Goal: Task Accomplishment & Management: Manage account settings

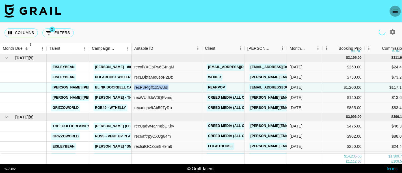
click at [390, 12] on button "open drawer" at bounding box center [394, 11] width 11 height 11
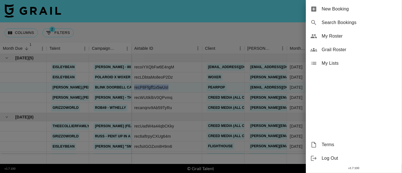
click at [349, 33] on span "My Roster" at bounding box center [360, 36] width 76 height 7
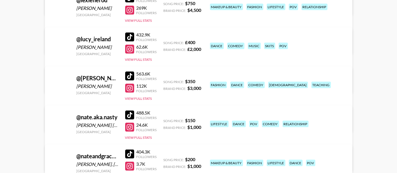
scroll to position [368, 0]
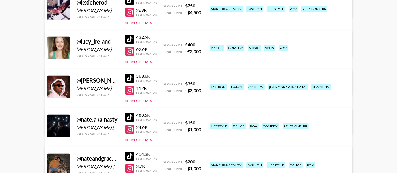
click at [96, 48] on div "[PERSON_NAME]" at bounding box center [98, 50] width 42 height 6
click at [165, 83] on link "View/Edit Details" at bounding box center [110, 86] width 110 height 6
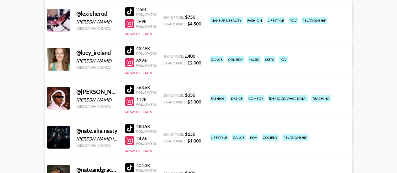
scroll to position [243, 0]
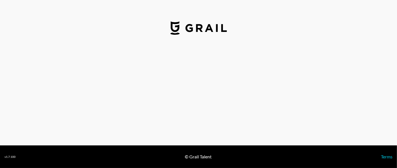
select select "GBP"
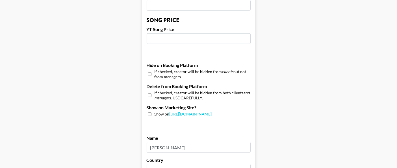
scroll to position [409, 0]
